Goal: Transaction & Acquisition: Obtain resource

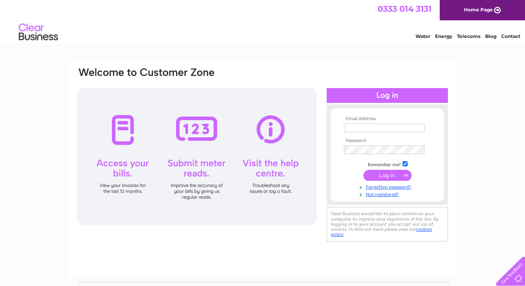
click at [388, 127] on input "text" at bounding box center [384, 128] width 81 height 9
type input "finance@themoderninstitute.com"
click at [379, 176] on input "submit" at bounding box center [387, 175] width 48 height 11
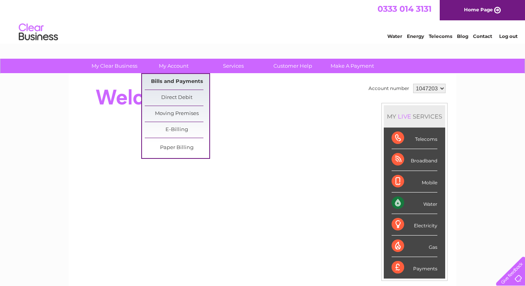
click at [161, 82] on link "Bills and Payments" at bounding box center [177, 82] width 65 height 16
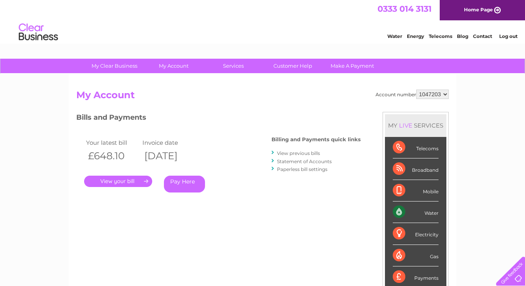
click at [135, 178] on link "." at bounding box center [118, 181] width 68 height 11
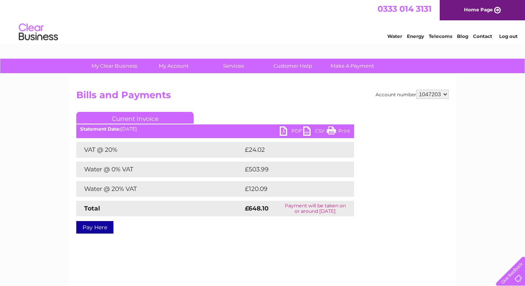
click at [289, 130] on link "PDF" at bounding box center [291, 131] width 23 height 11
click at [429, 93] on select "1047203 1149276" at bounding box center [432, 94] width 32 height 9
select select "1149276"
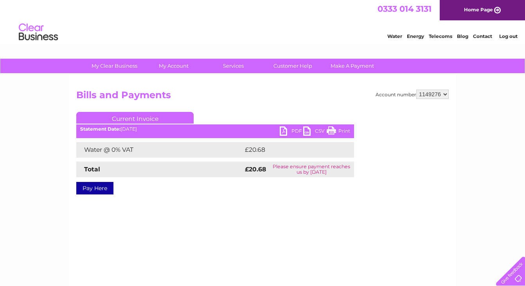
click at [284, 131] on link "PDF" at bounding box center [291, 131] width 23 height 11
